Goal: Task Accomplishment & Management: Use online tool/utility

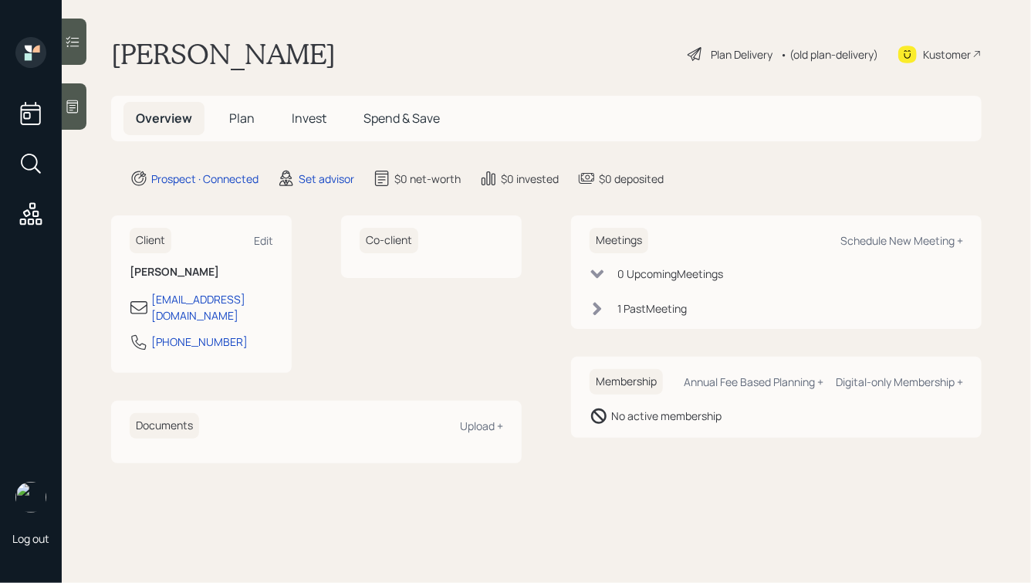
click at [74, 96] on div at bounding box center [74, 106] width 25 height 46
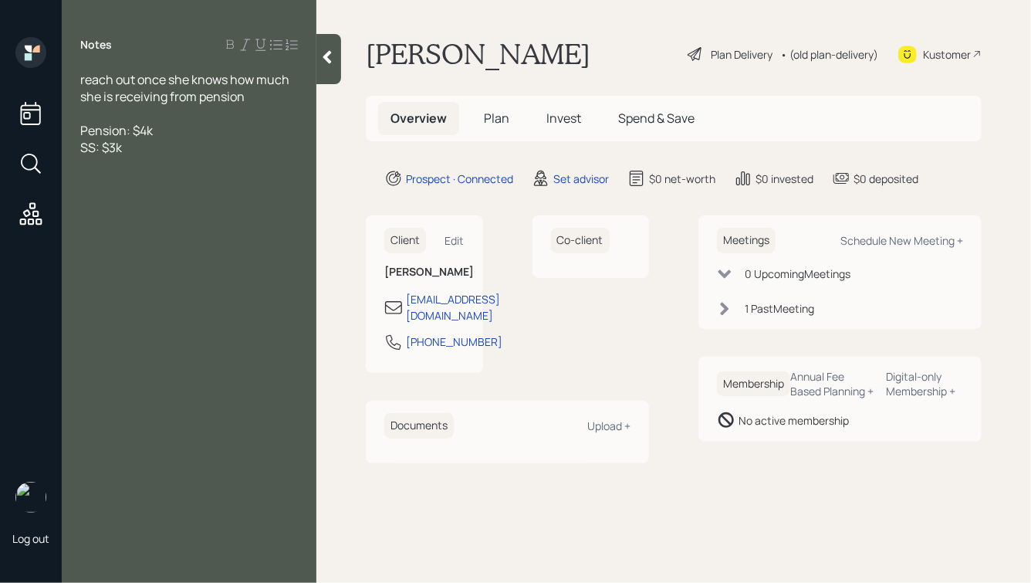
click at [100, 118] on div at bounding box center [189, 113] width 218 height 17
